Goal: Task Accomplishment & Management: Manage account settings

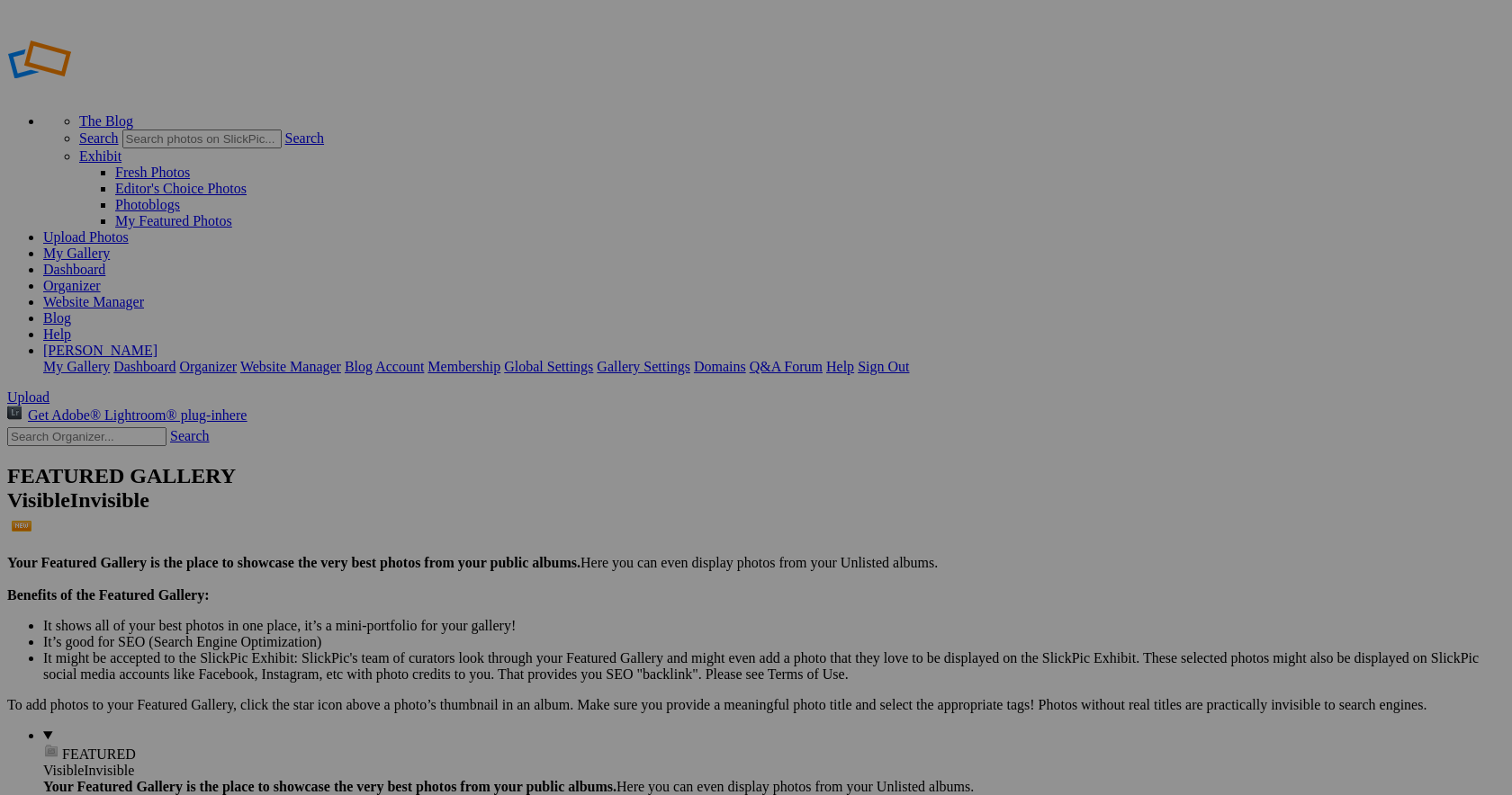
click at [608, 492] on span "Close" at bounding box center [591, 499] width 32 height 16
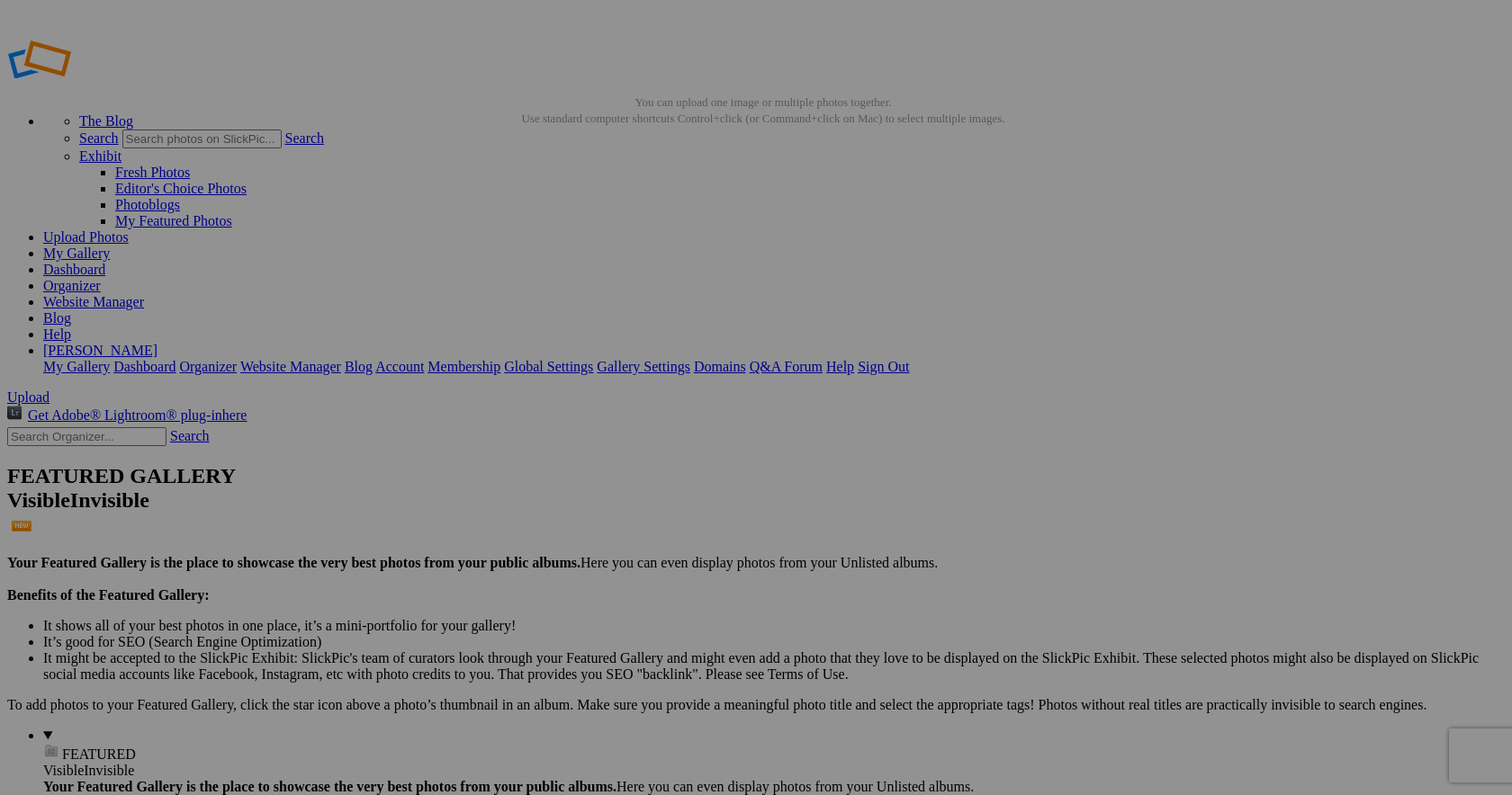
click at [636, 524] on span "Yes" at bounding box center [626, 532] width 20 height 16
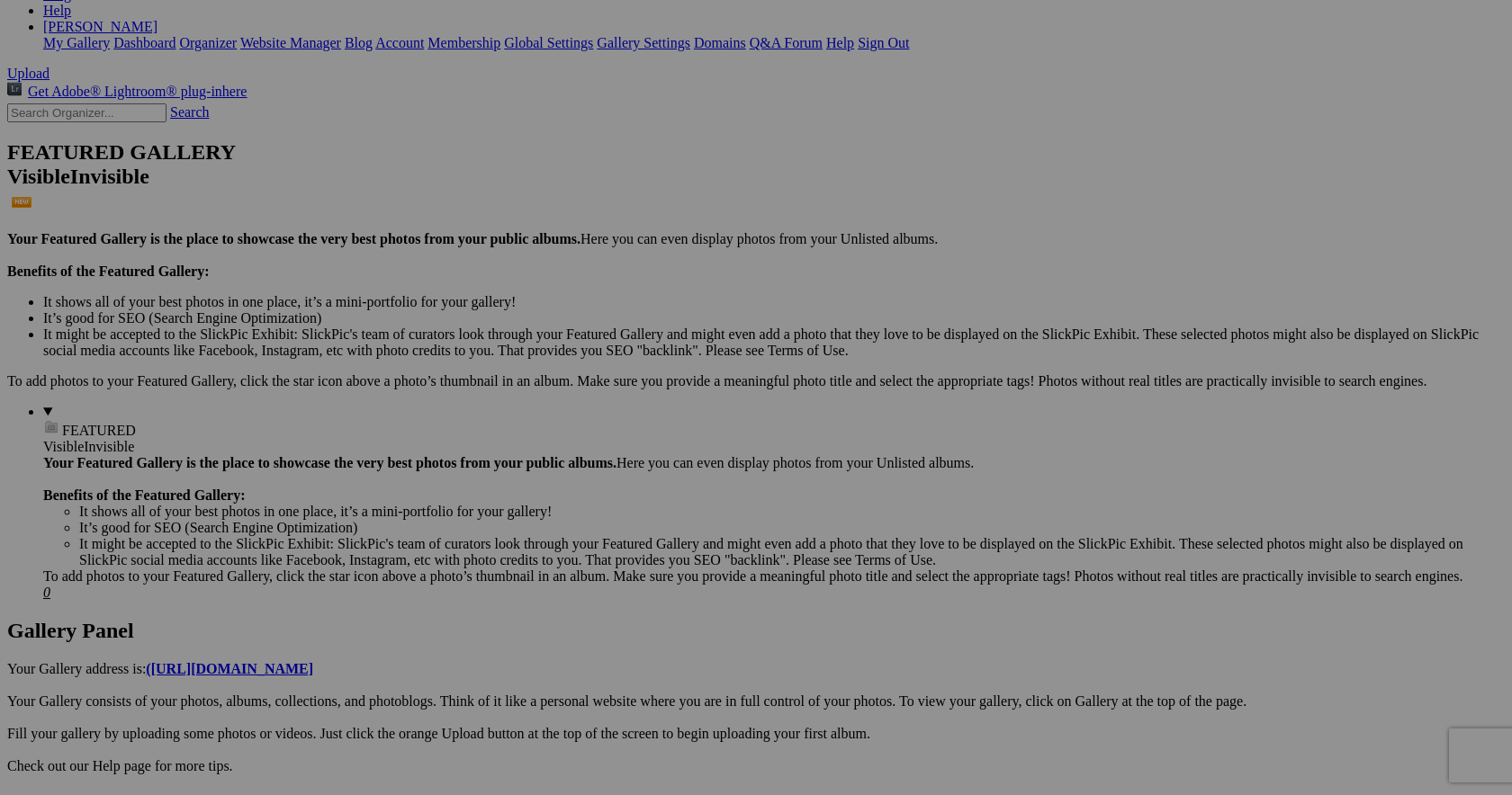
scroll to position [392, 0]
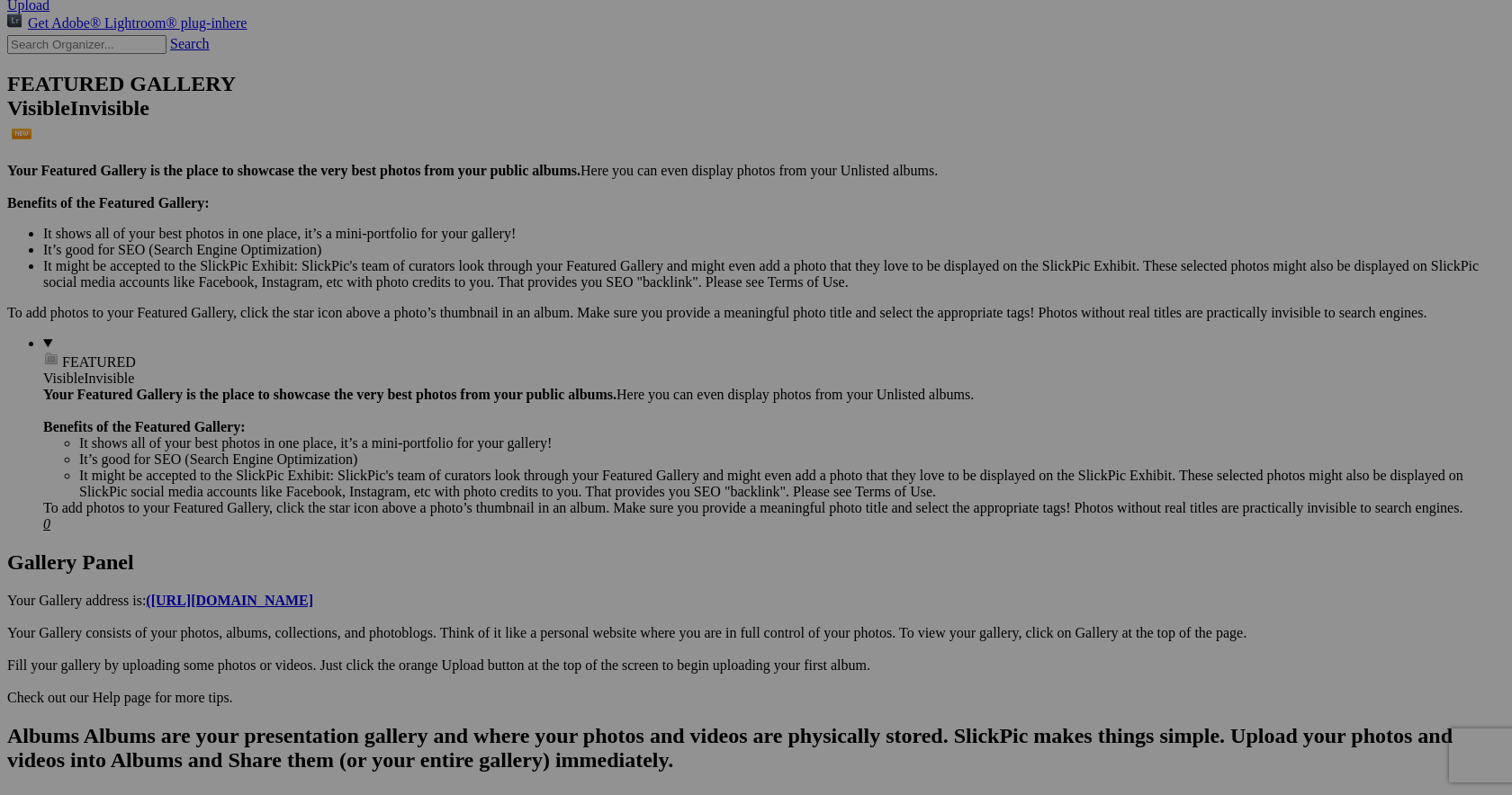
click at [636, 514] on span "Yes" at bounding box center [626, 516] width 20 height 16
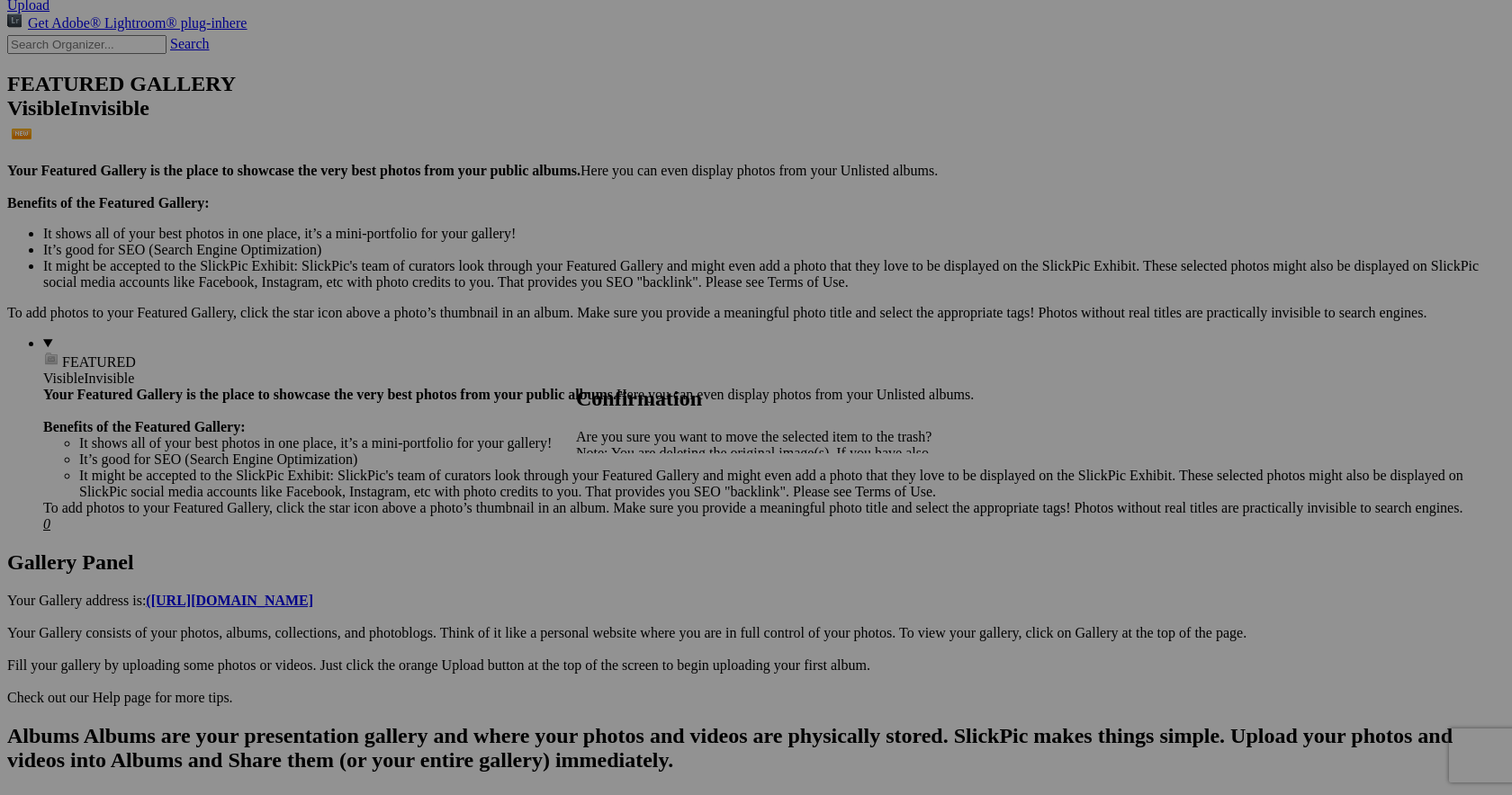
click at [636, 509] on span "Yes" at bounding box center [626, 516] width 20 height 16
click at [636, 517] on link "Yes" at bounding box center [626, 516] width 20 height 16
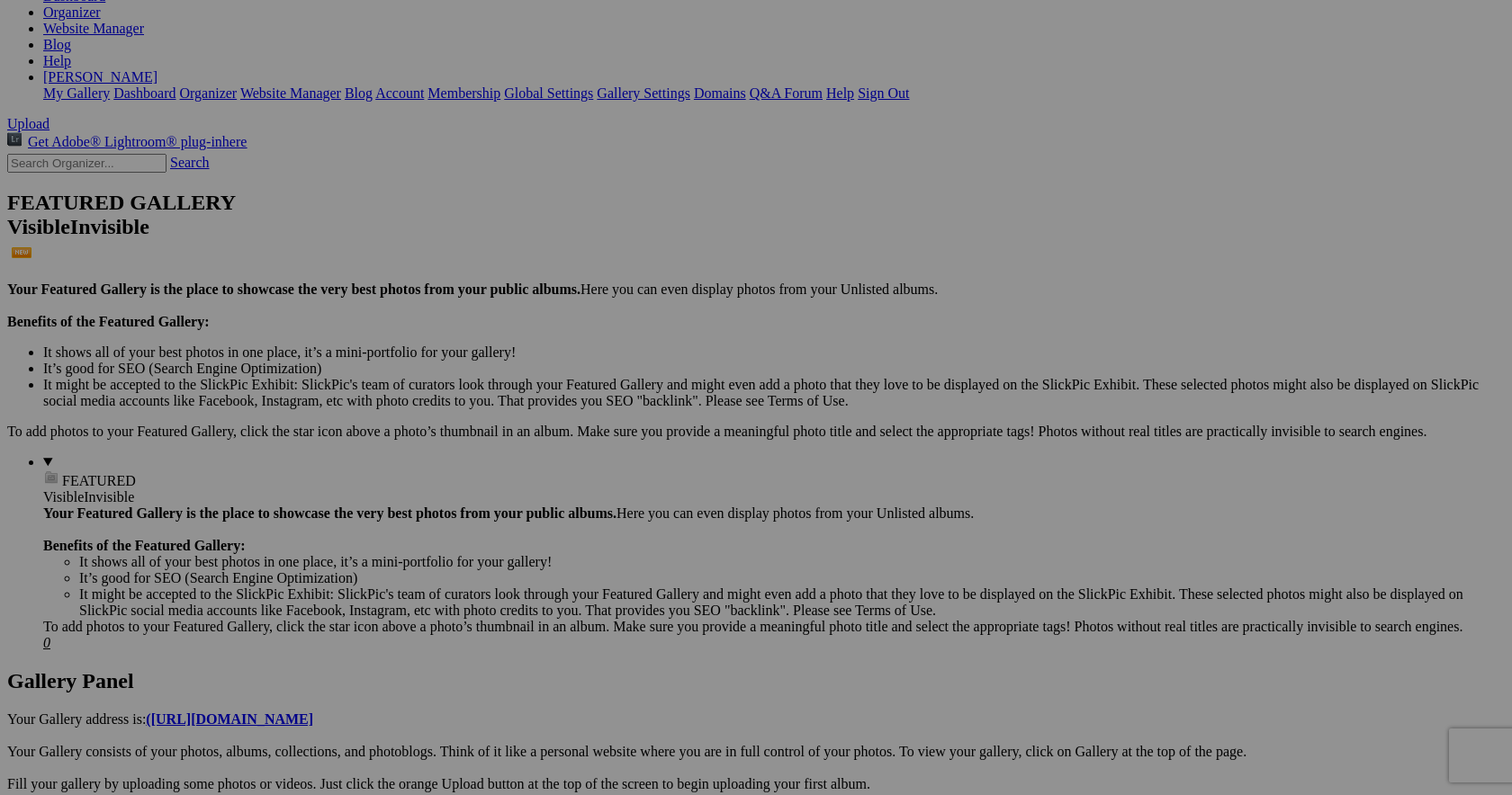
scroll to position [0, 0]
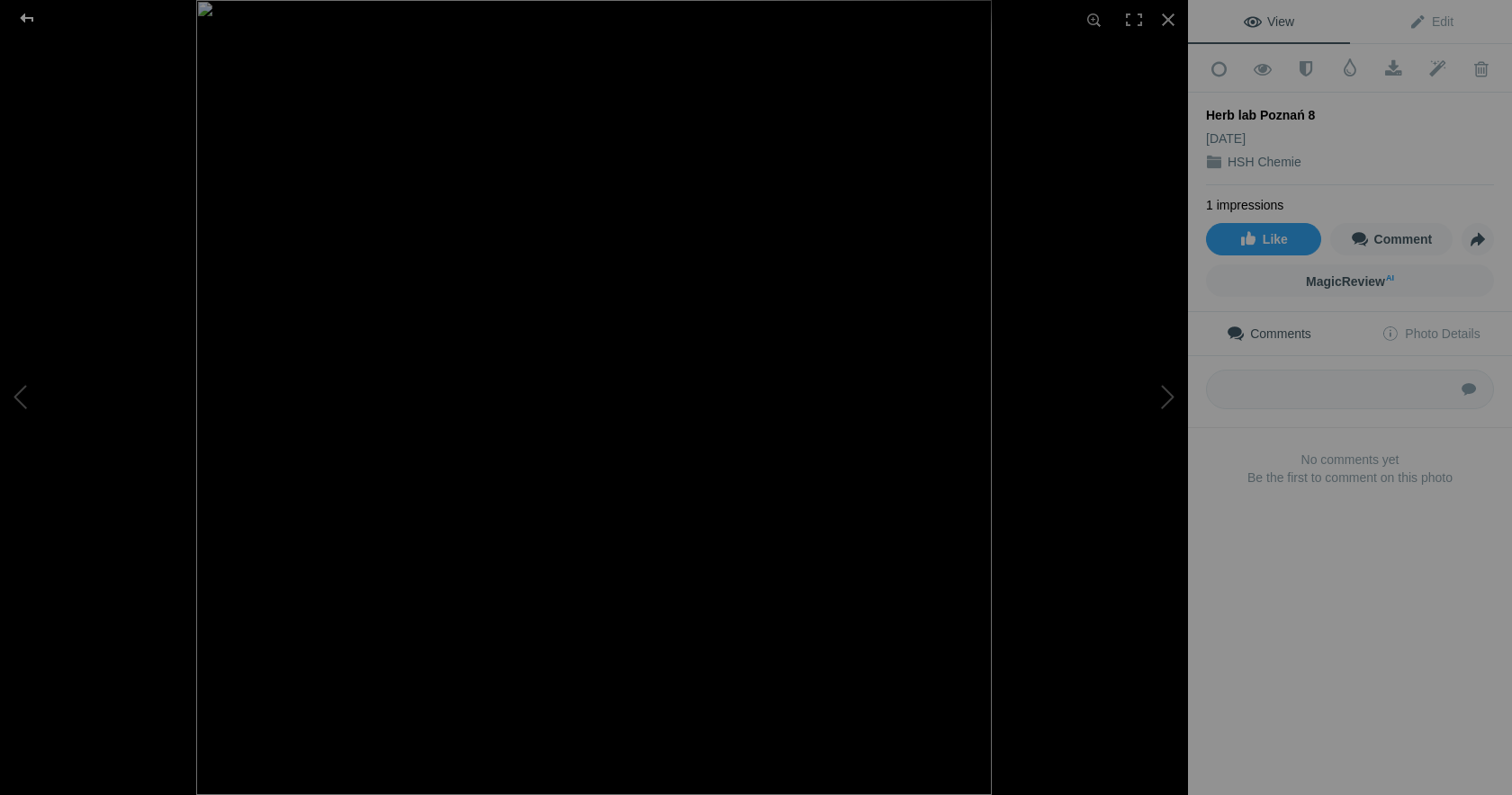
click at [31, 19] on div at bounding box center [27, 18] width 65 height 36
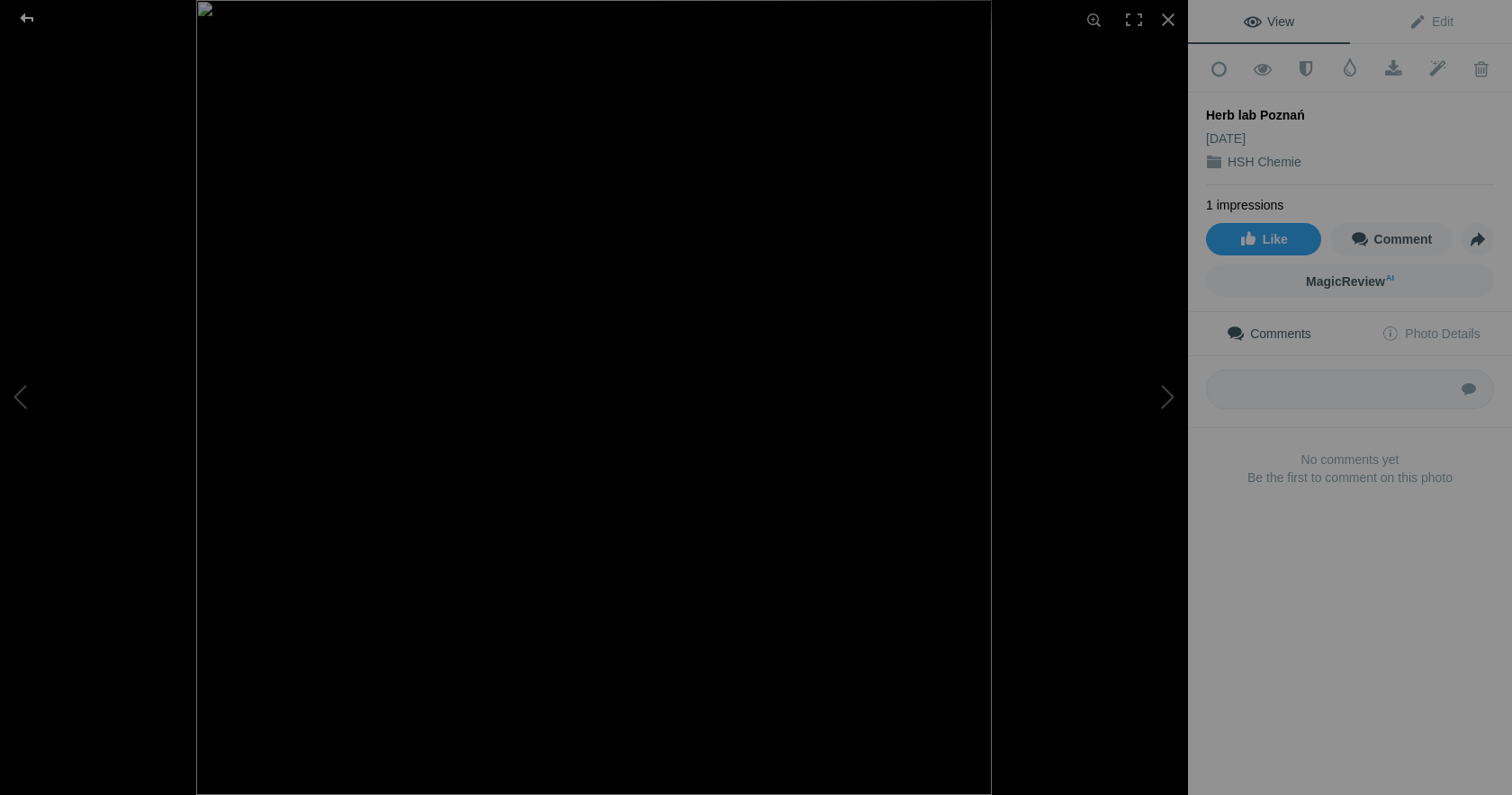
click at [25, 10] on div at bounding box center [27, 18] width 65 height 36
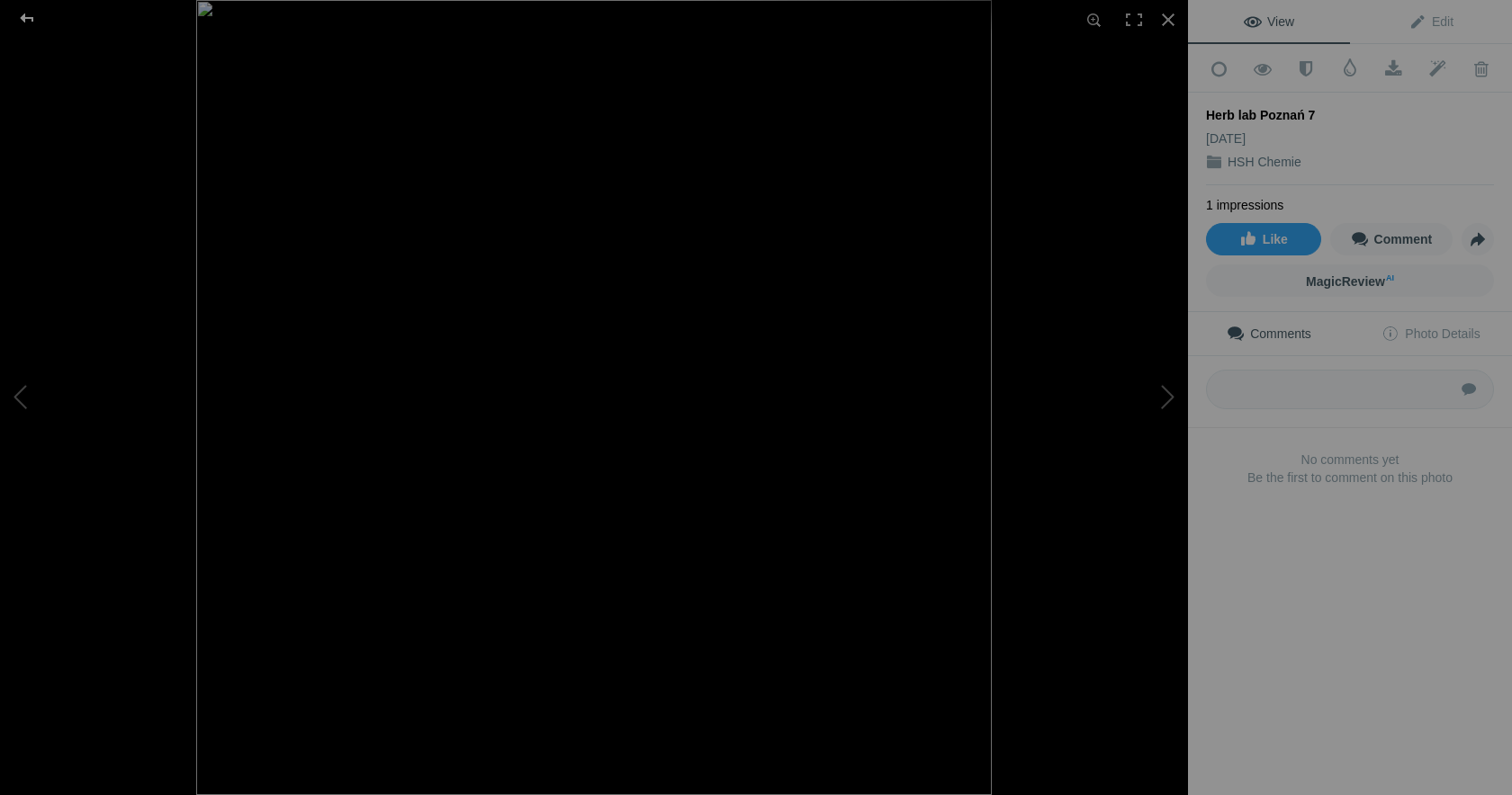
click at [32, 15] on div at bounding box center [27, 18] width 65 height 36
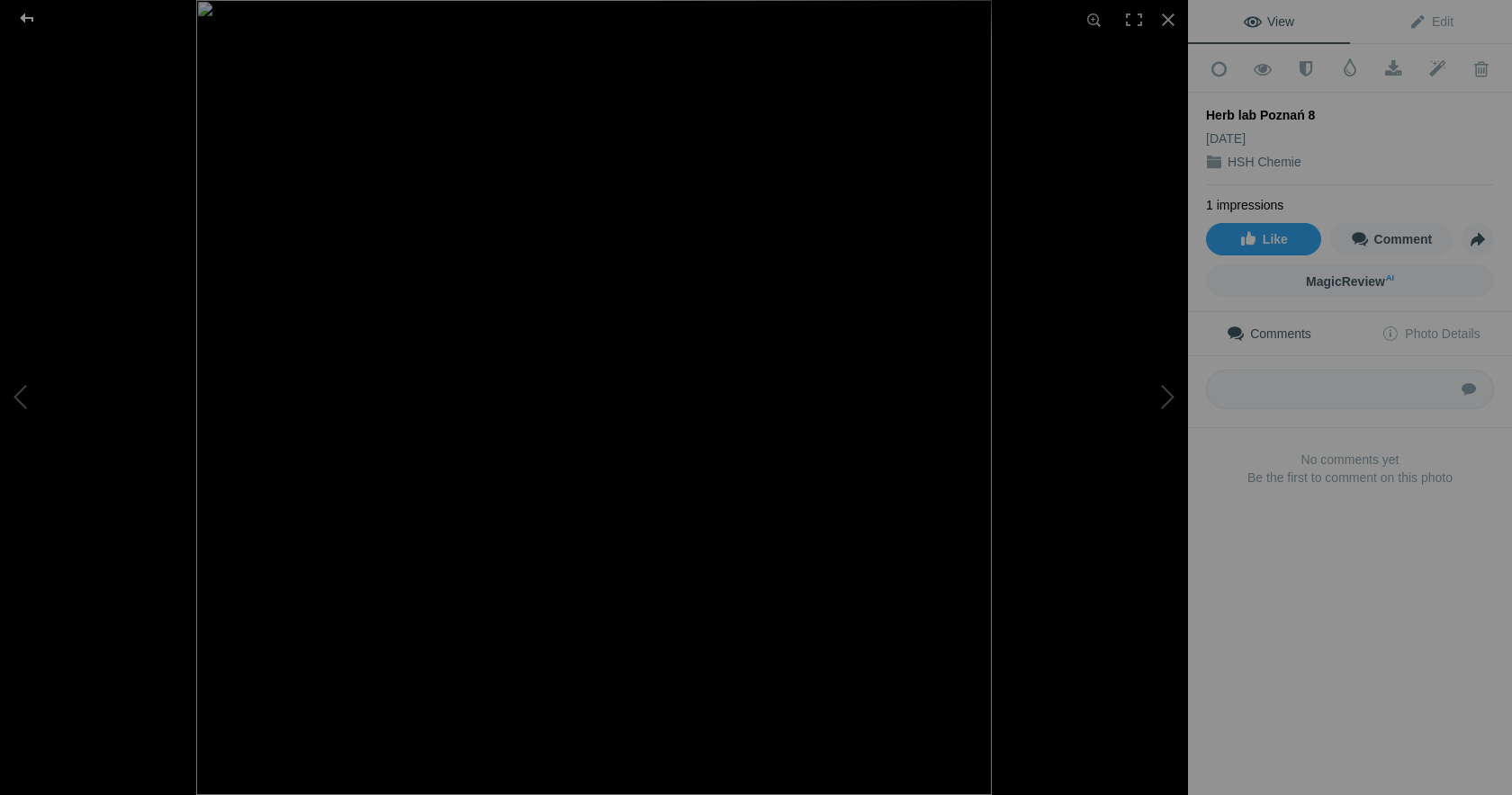
click at [30, 17] on div at bounding box center [27, 18] width 65 height 36
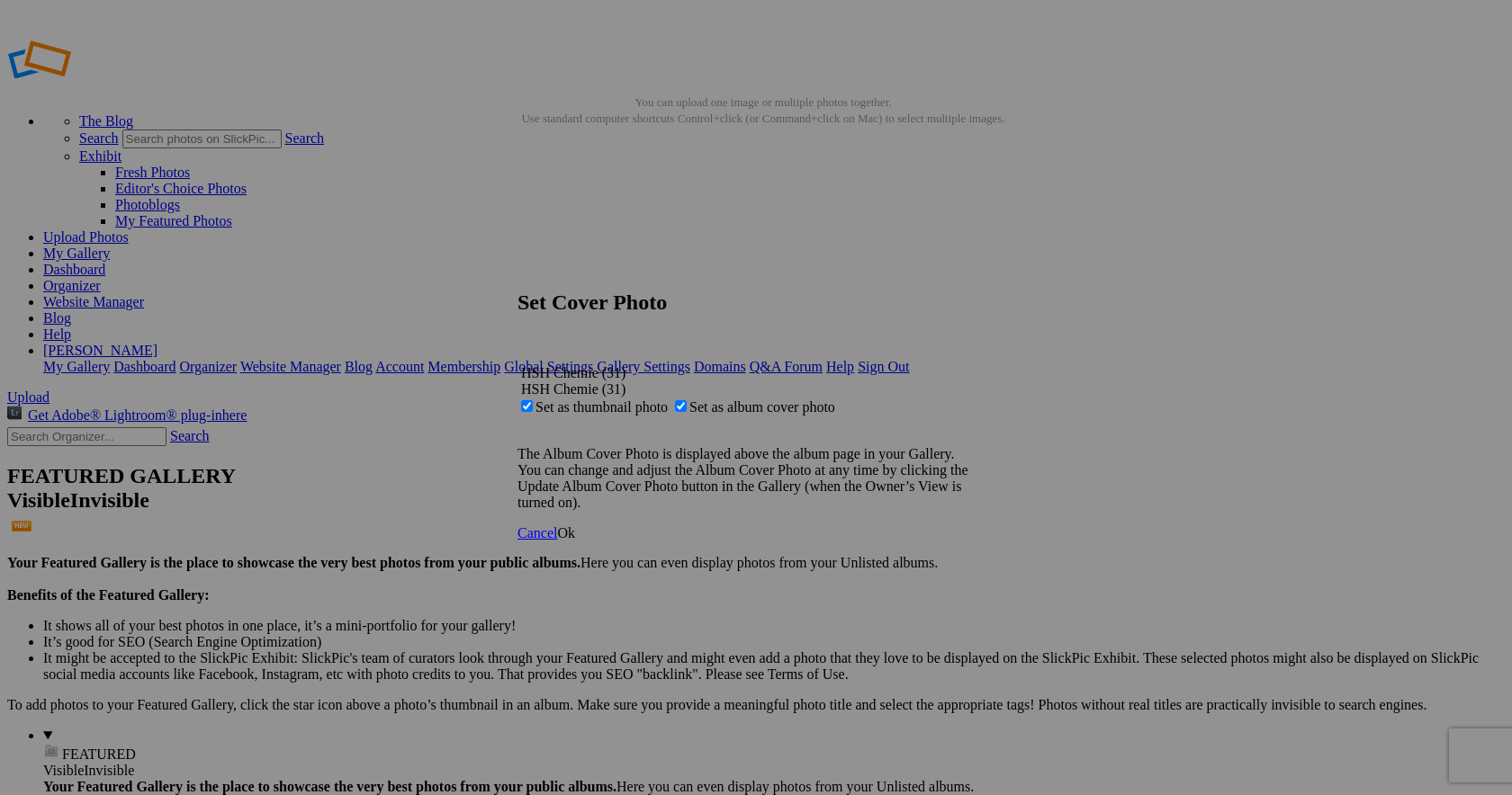
click at [557, 541] on span "Cancel" at bounding box center [537, 533] width 40 height 16
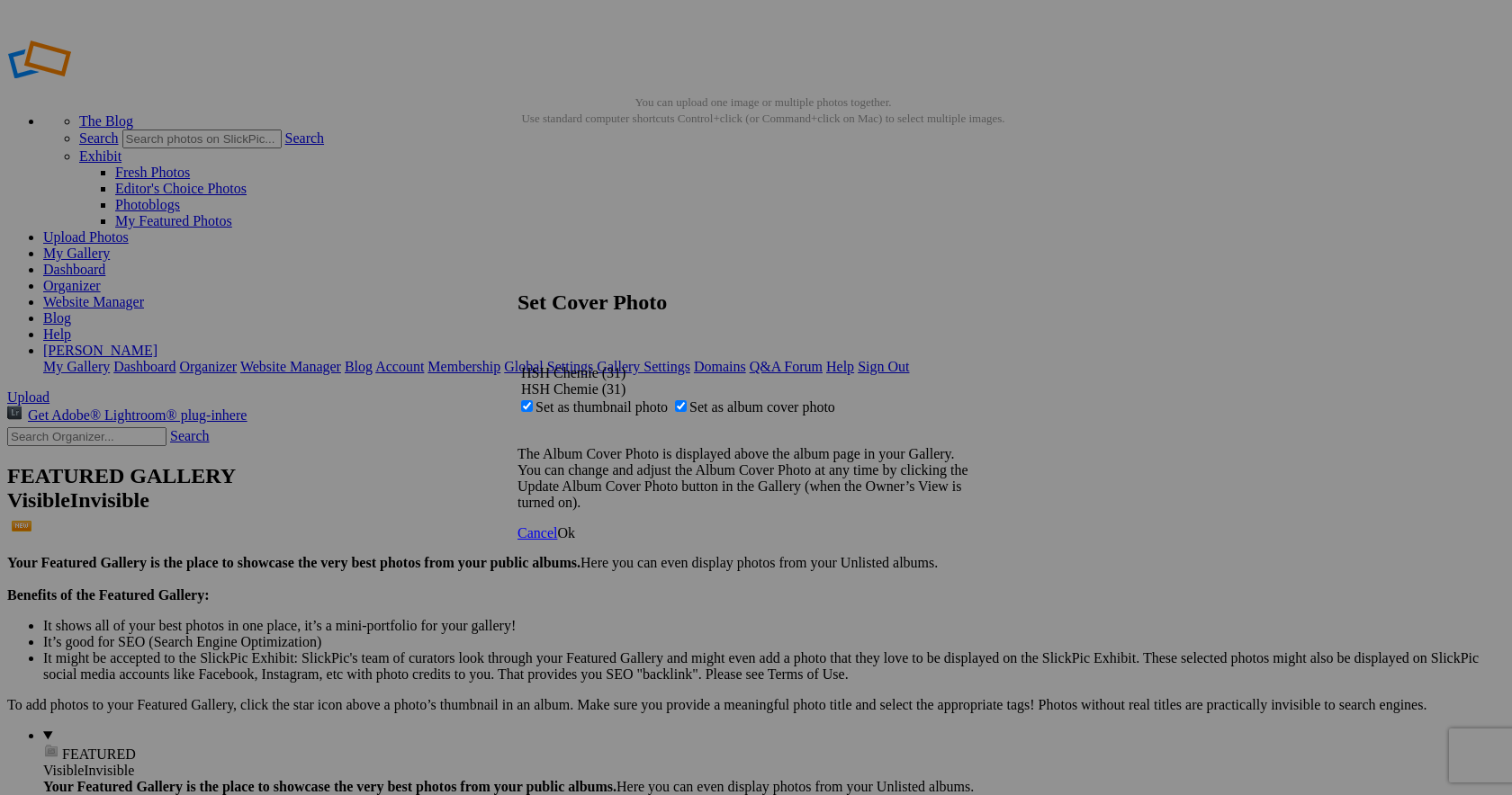
click at [575, 541] on span "Ok" at bounding box center [565, 533] width 18 height 16
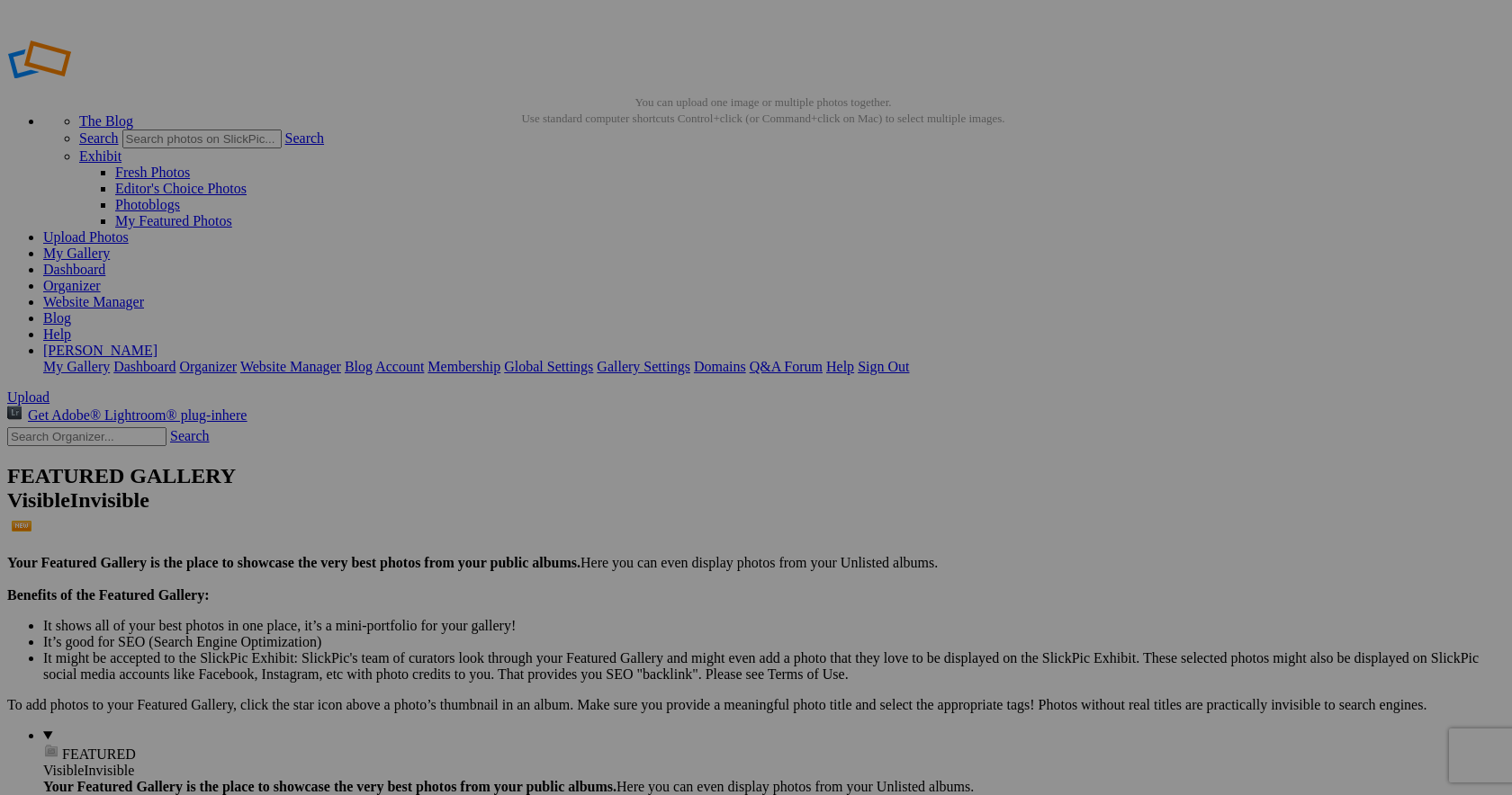
click at [109, 246] on link "My Gallery" at bounding box center [77, 253] width 67 height 16
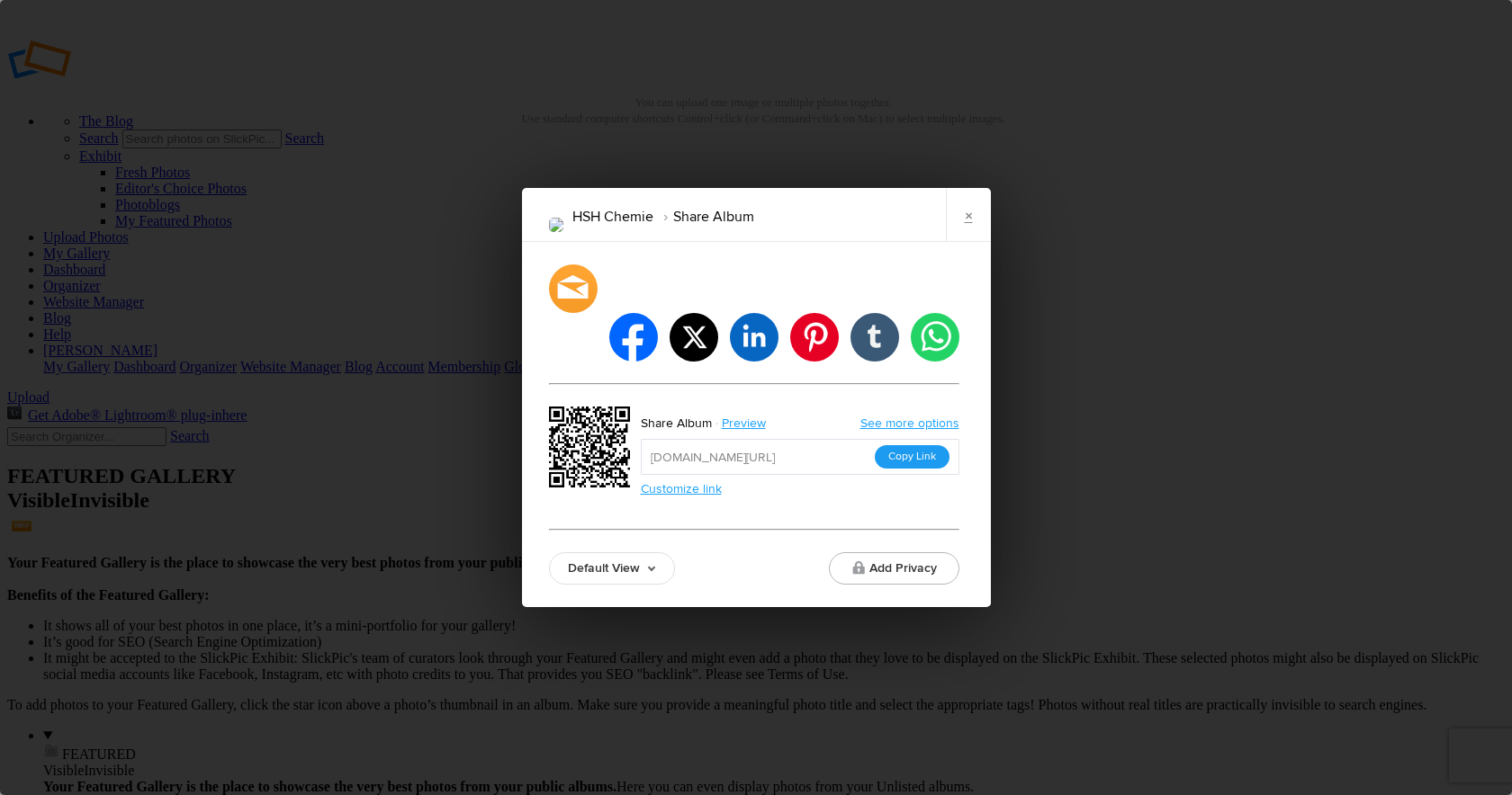
click at [911, 446] on button "Copy Link" at bounding box center [912, 457] width 75 height 23
click at [971, 236] on link "×" at bounding box center [968, 215] width 45 height 54
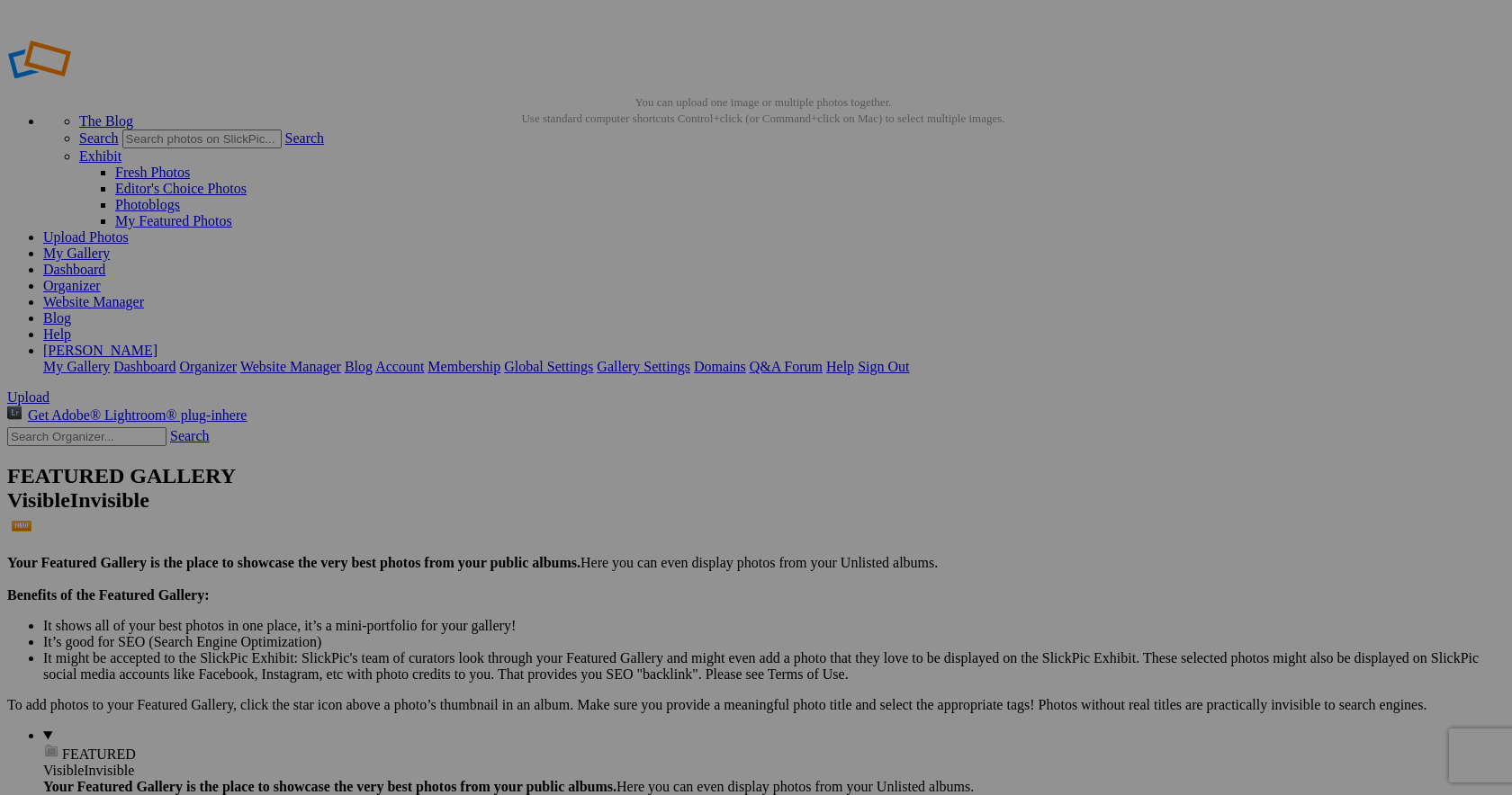
click at [158, 343] on link "[PERSON_NAME]" at bounding box center [100, 350] width 114 height 16
click at [909, 359] on link "Sign Out" at bounding box center [883, 366] width 51 height 16
